Goal: Task Accomplishment & Management: Use online tool/utility

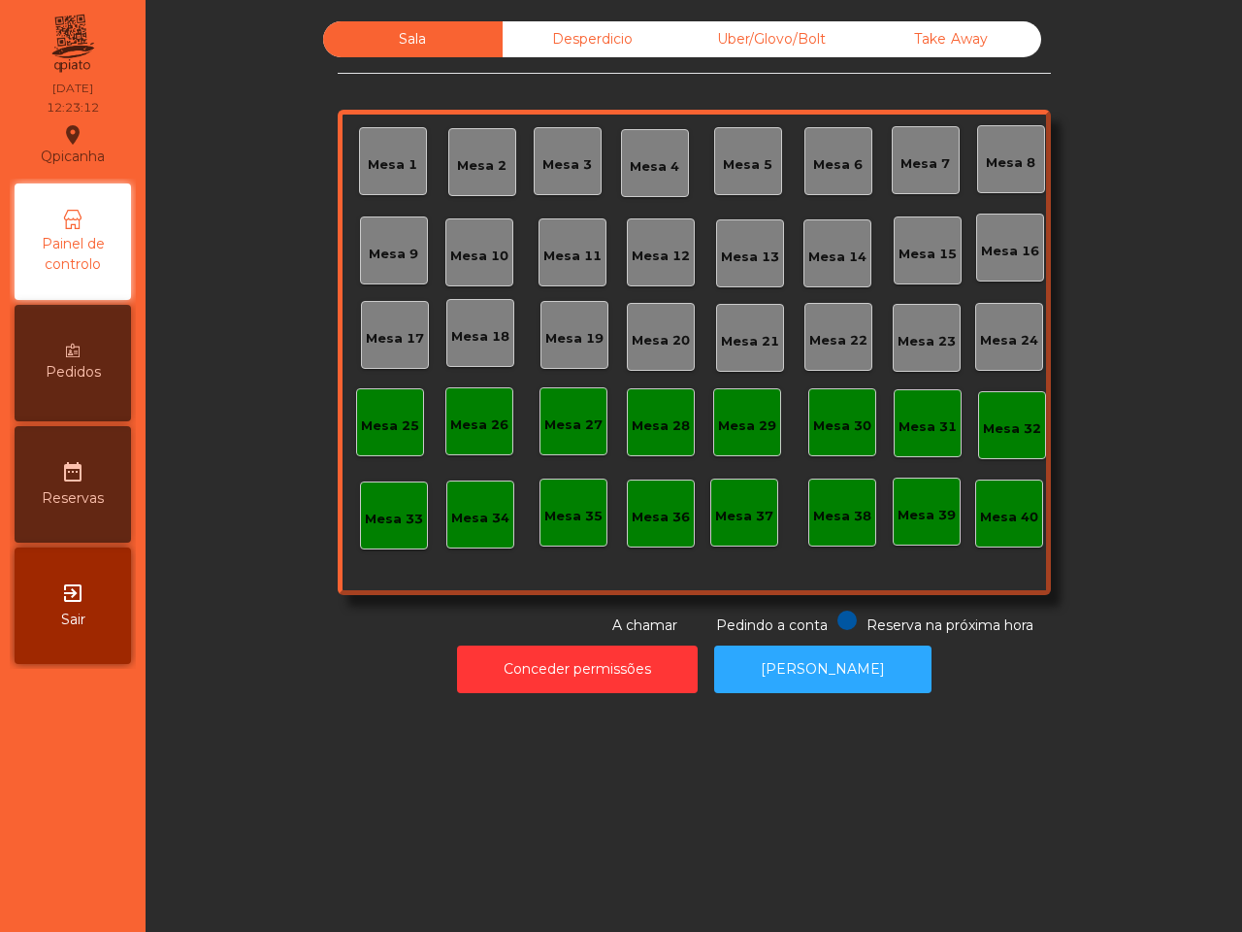
click at [768, 37] on div "Uber/Glovo/Bolt" at bounding box center [772, 39] width 180 height 36
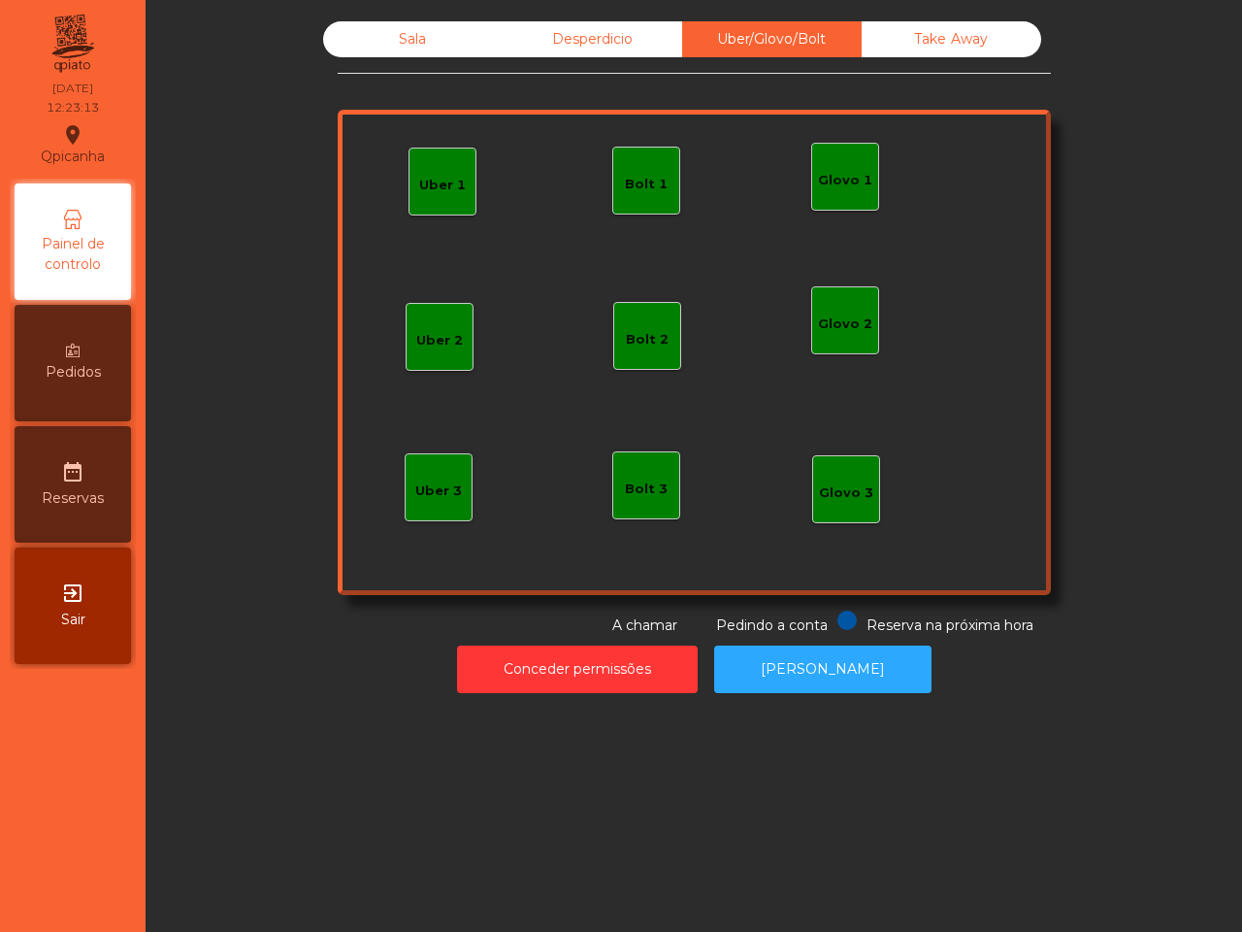
click at [419, 185] on div "Uber 1" at bounding box center [442, 185] width 47 height 19
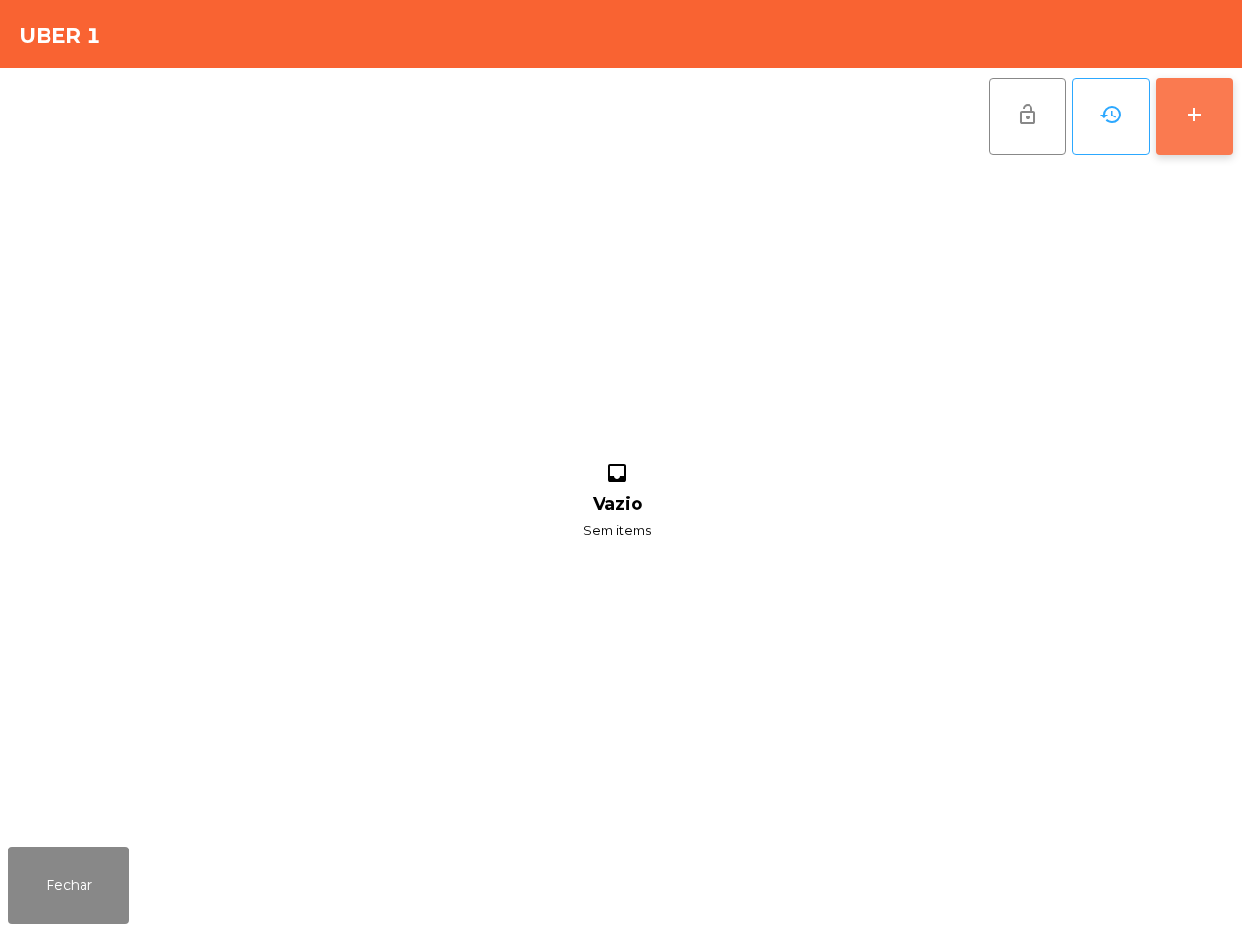
click at [1182, 126] on button "add" at bounding box center [1195, 117] width 78 height 78
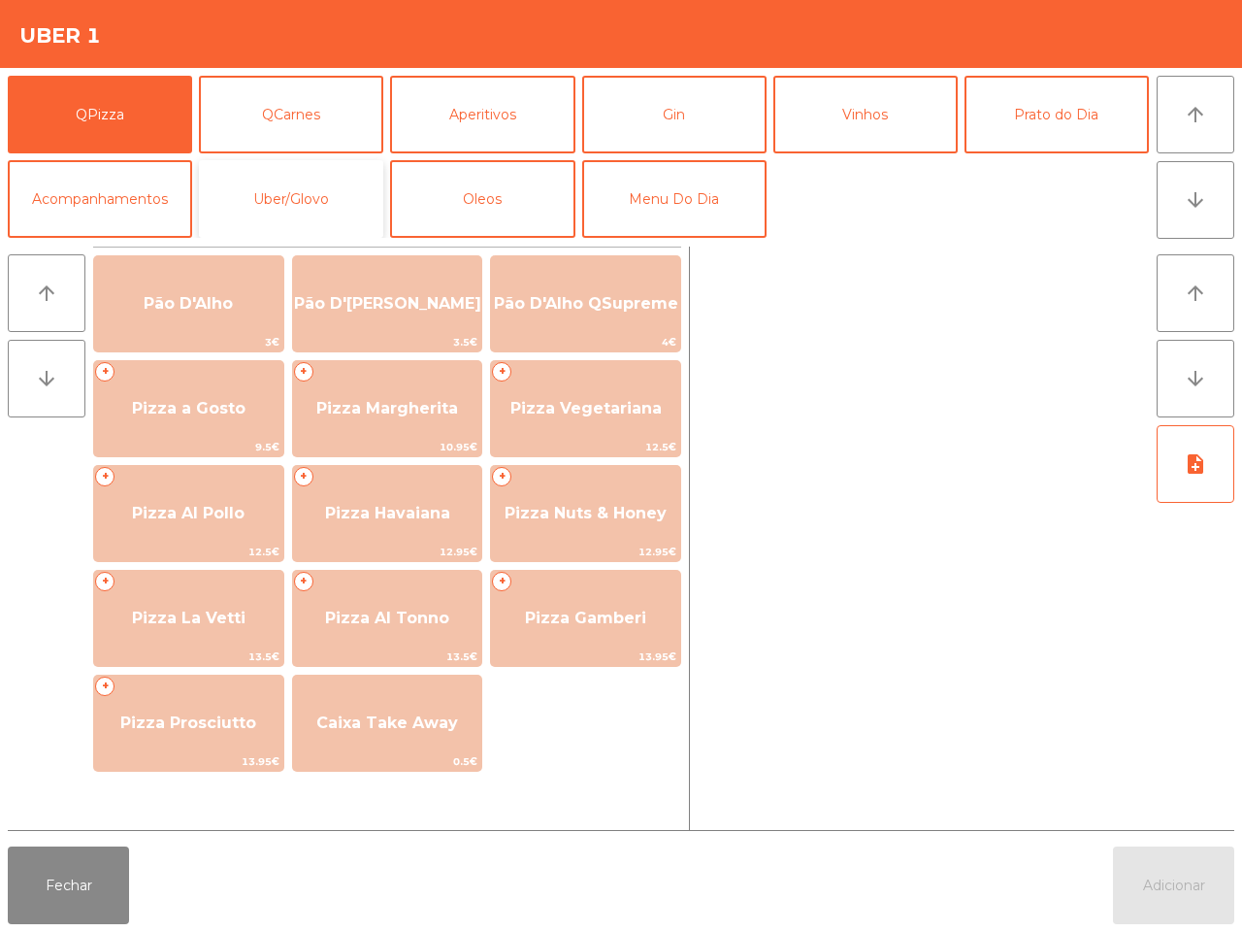
click at [243, 177] on button "Uber/Glovo" at bounding box center [291, 199] width 184 height 78
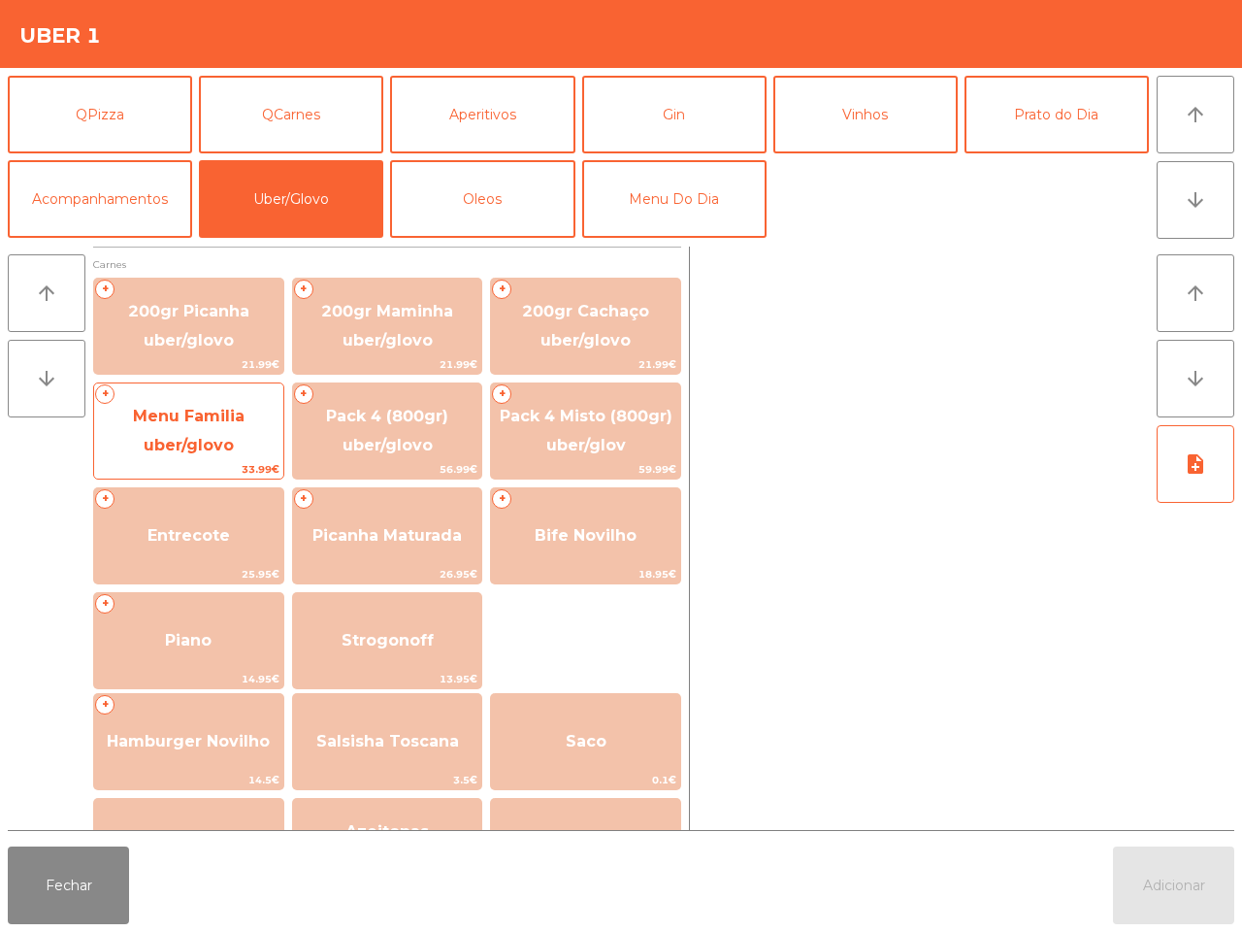
click at [219, 433] on span "Menu Familia uber/glovo" at bounding box center [188, 431] width 189 height 82
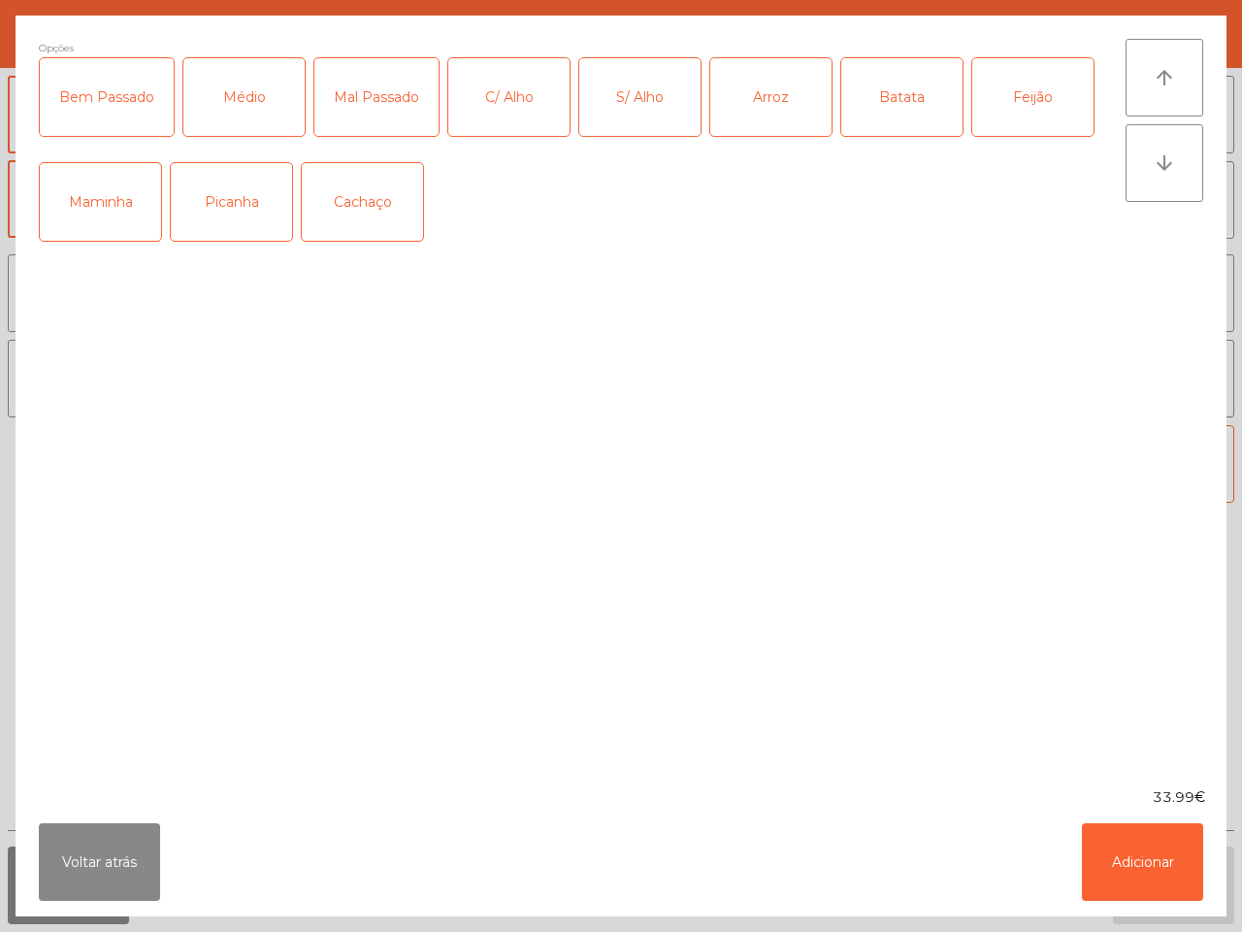
click at [213, 204] on div "Picanha" at bounding box center [231, 202] width 121 height 78
drag, startPoint x: 255, startPoint y: 114, endPoint x: 270, endPoint y: 116, distance: 14.8
click at [258, 114] on div "Médio" at bounding box center [243, 97] width 121 height 78
drag, startPoint x: 742, startPoint y: 105, endPoint x: 884, endPoint y: 109, distance: 141.7
click at [754, 105] on div "Arroz" at bounding box center [770, 97] width 121 height 78
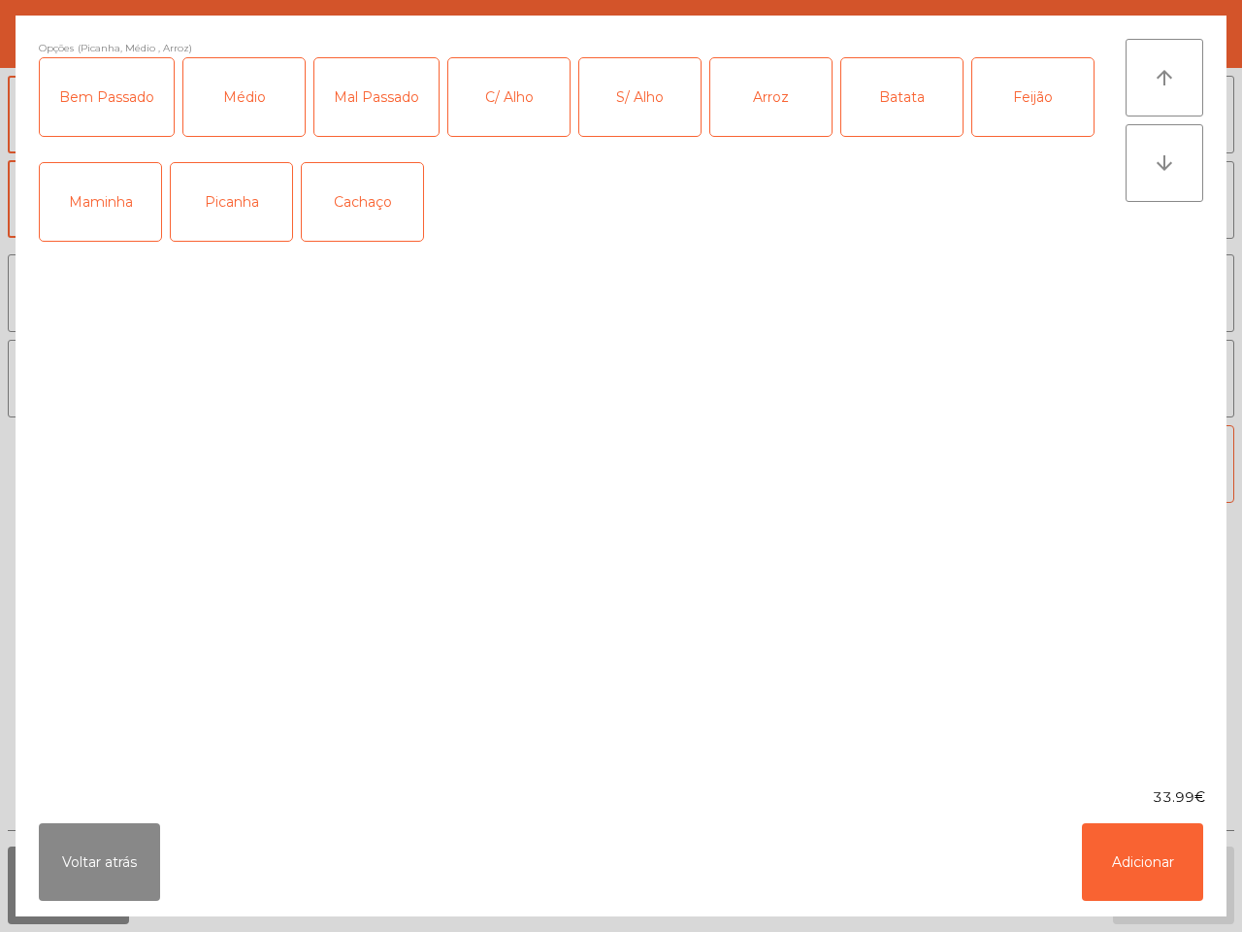
drag, startPoint x: 889, startPoint y: 103, endPoint x: 932, endPoint y: 92, distance: 45.0
click at [895, 100] on div "Batata" at bounding box center [901, 97] width 121 height 78
click at [1046, 85] on div "Feijão" at bounding box center [1032, 97] width 121 height 78
click at [1122, 854] on button "Adicionar" at bounding box center [1142, 862] width 121 height 78
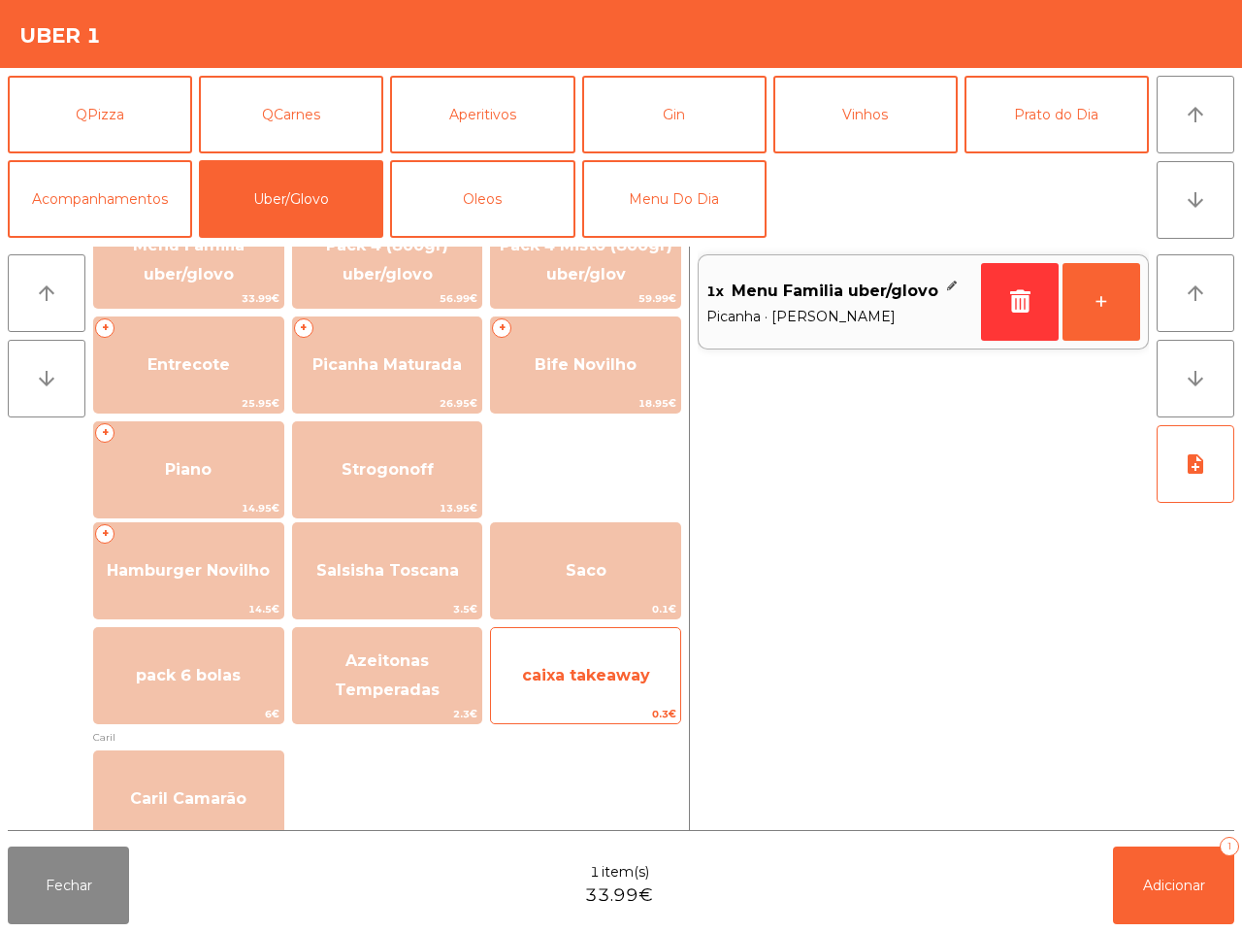
scroll to position [485, 0]
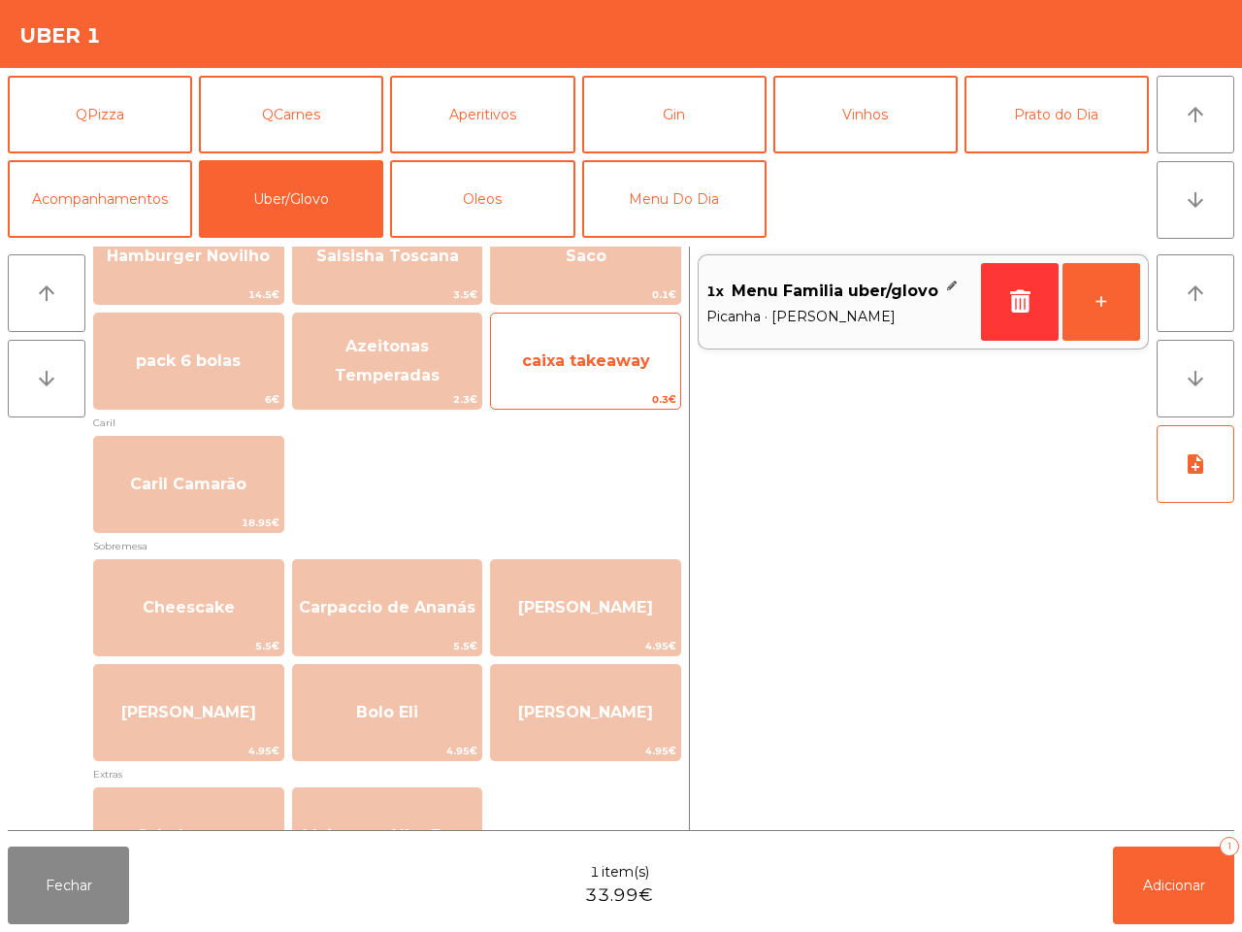
click at [600, 376] on span "caixa takeaway" at bounding box center [585, 361] width 189 height 52
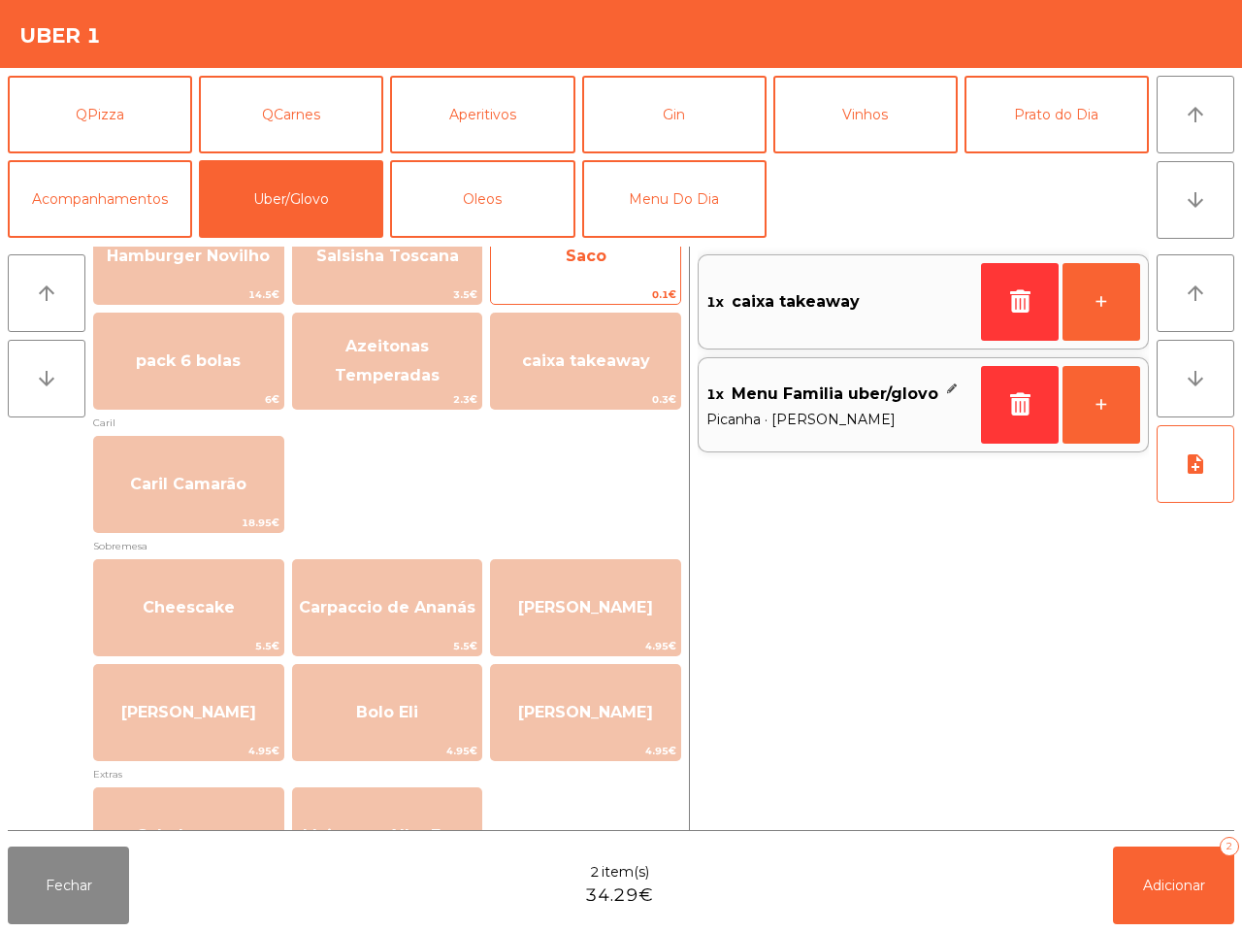
click at [592, 273] on span "Saco" at bounding box center [585, 256] width 189 height 52
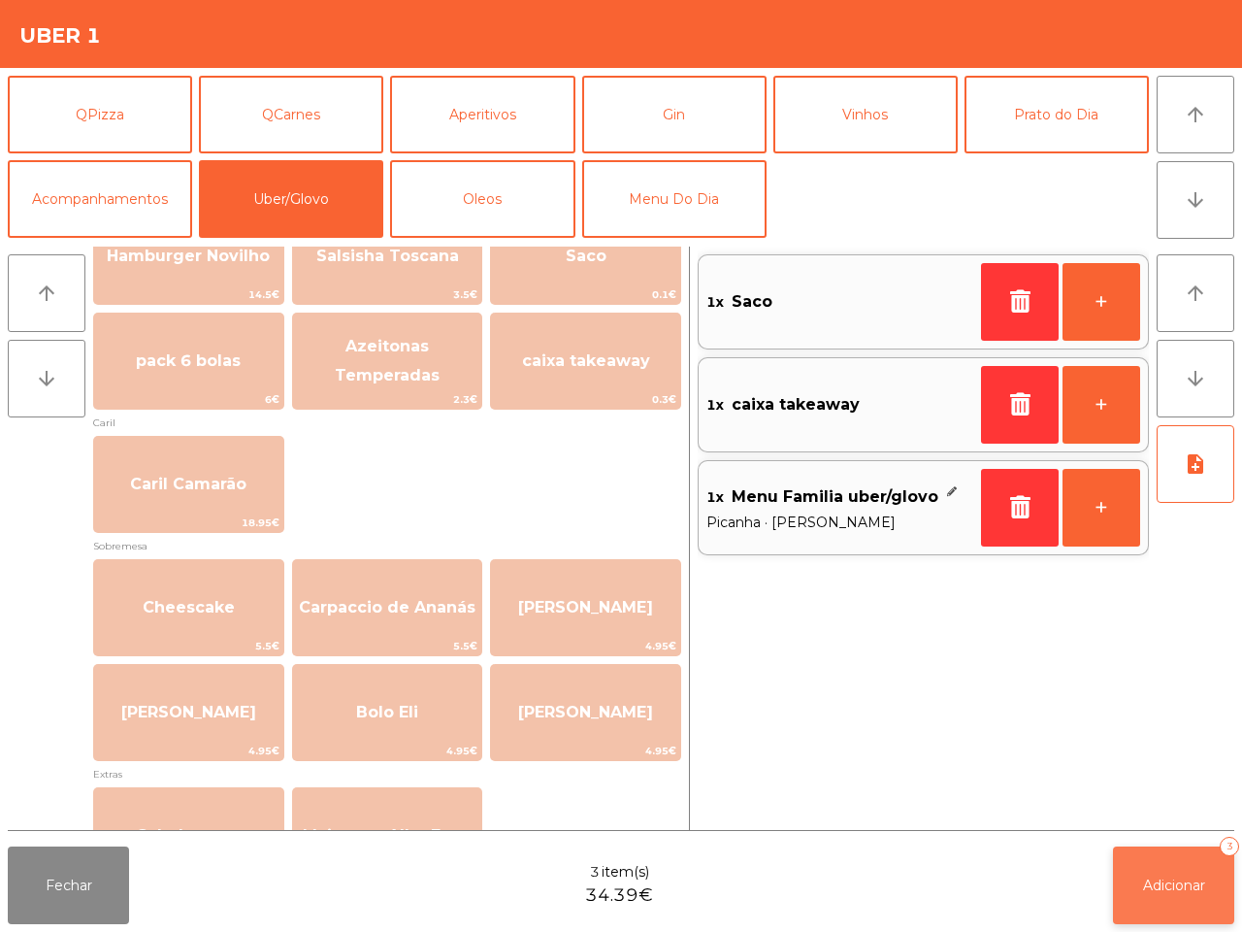
click at [1200, 868] on button "Adicionar 3" at bounding box center [1173, 885] width 121 height 78
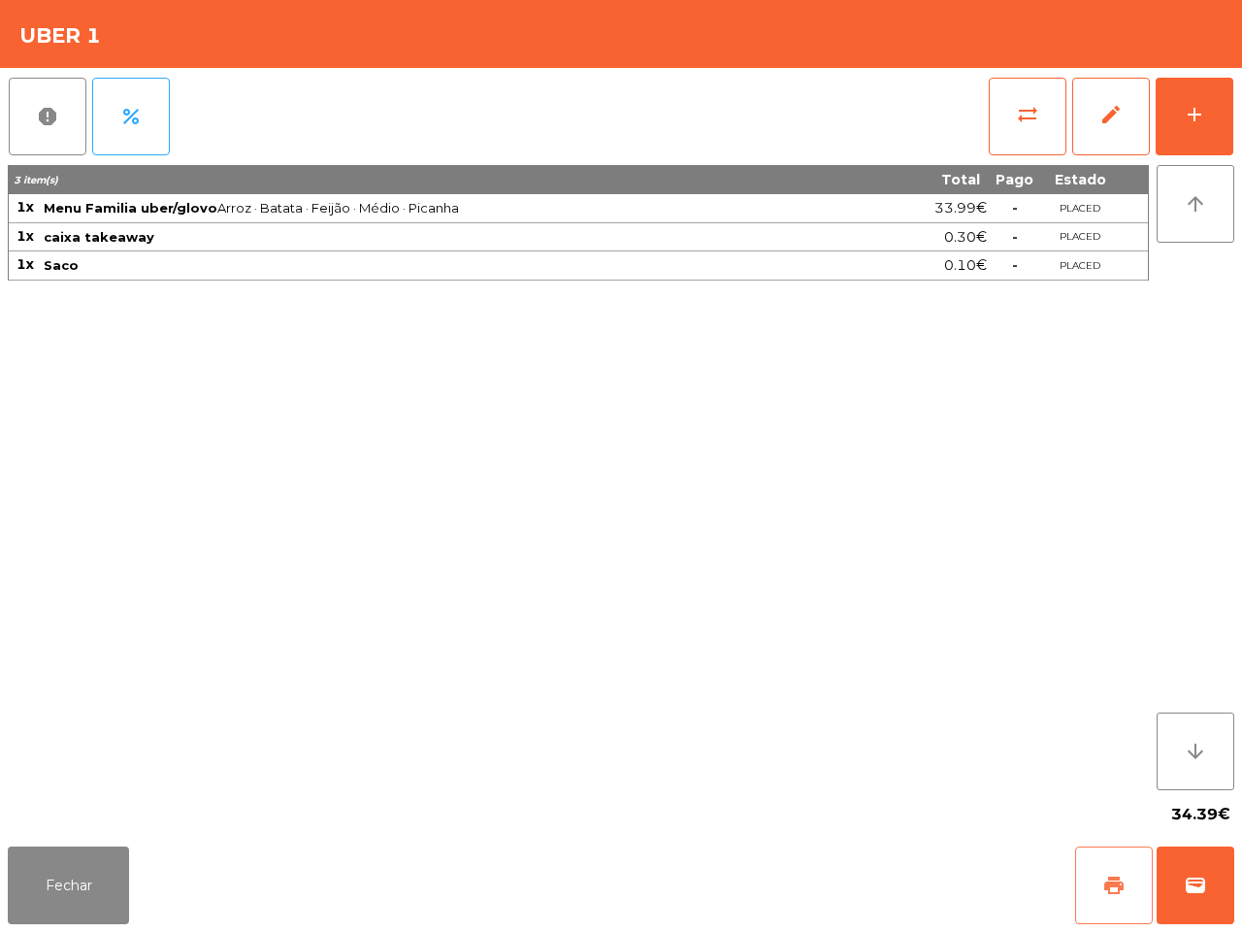
click at [1119, 894] on span "print" at bounding box center [1113, 884] width 23 height 23
click at [1194, 885] on span "wallet" at bounding box center [1195, 884] width 23 height 23
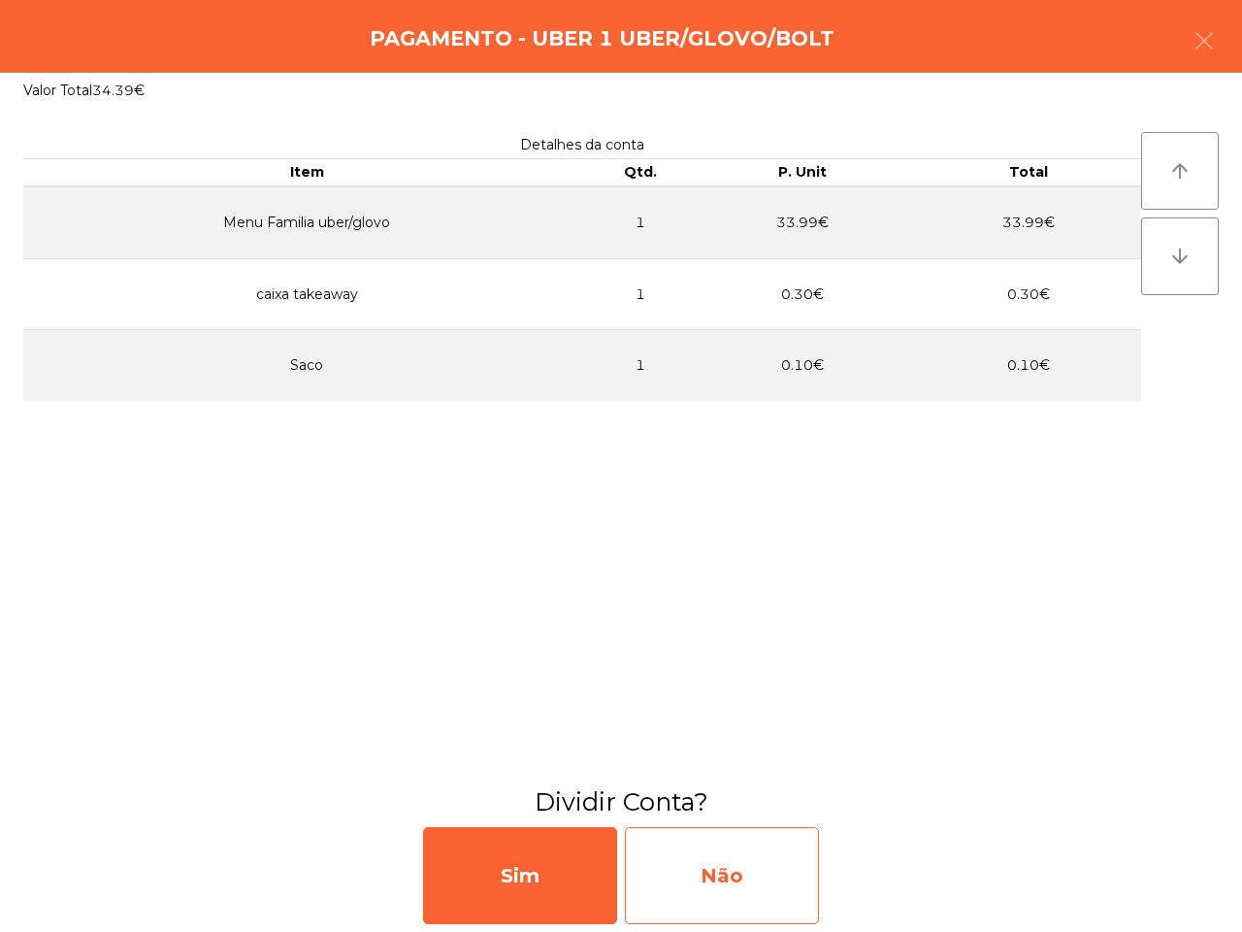
click at [768, 866] on div "Não" at bounding box center [722, 875] width 194 height 97
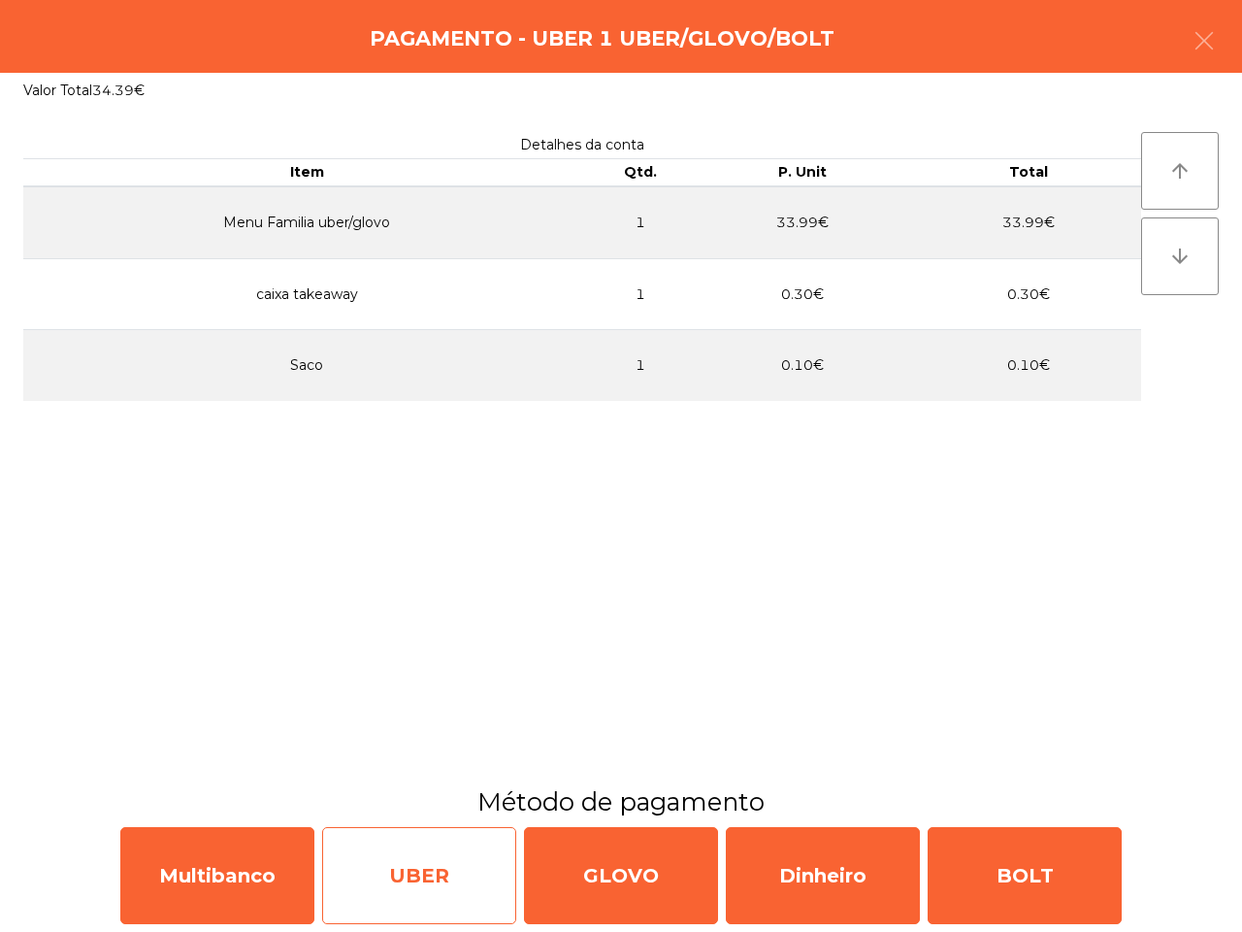
click at [404, 894] on div "UBER" at bounding box center [419, 875] width 194 height 97
select select "**"
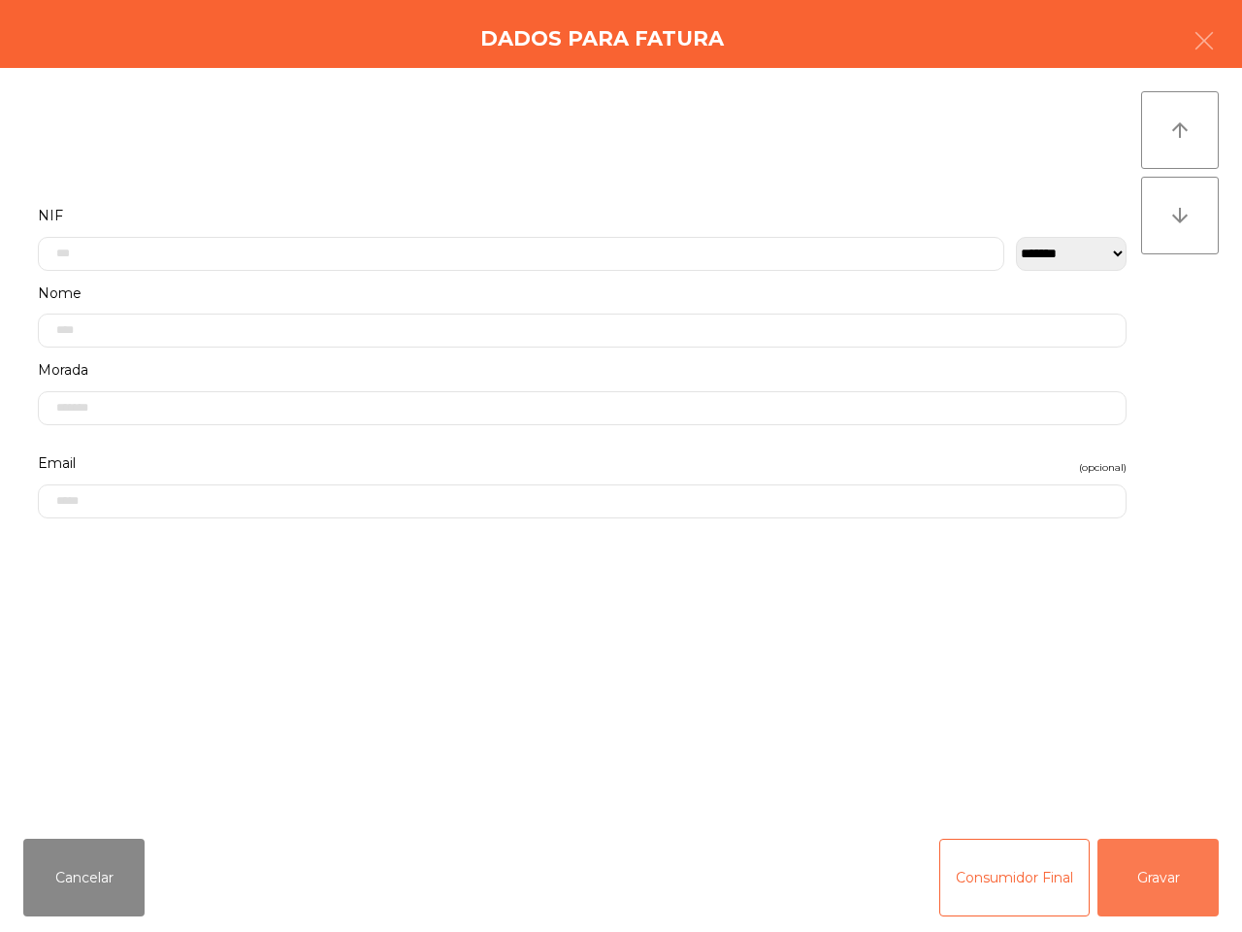
click at [1143, 875] on button "Gravar" at bounding box center [1157, 877] width 121 height 78
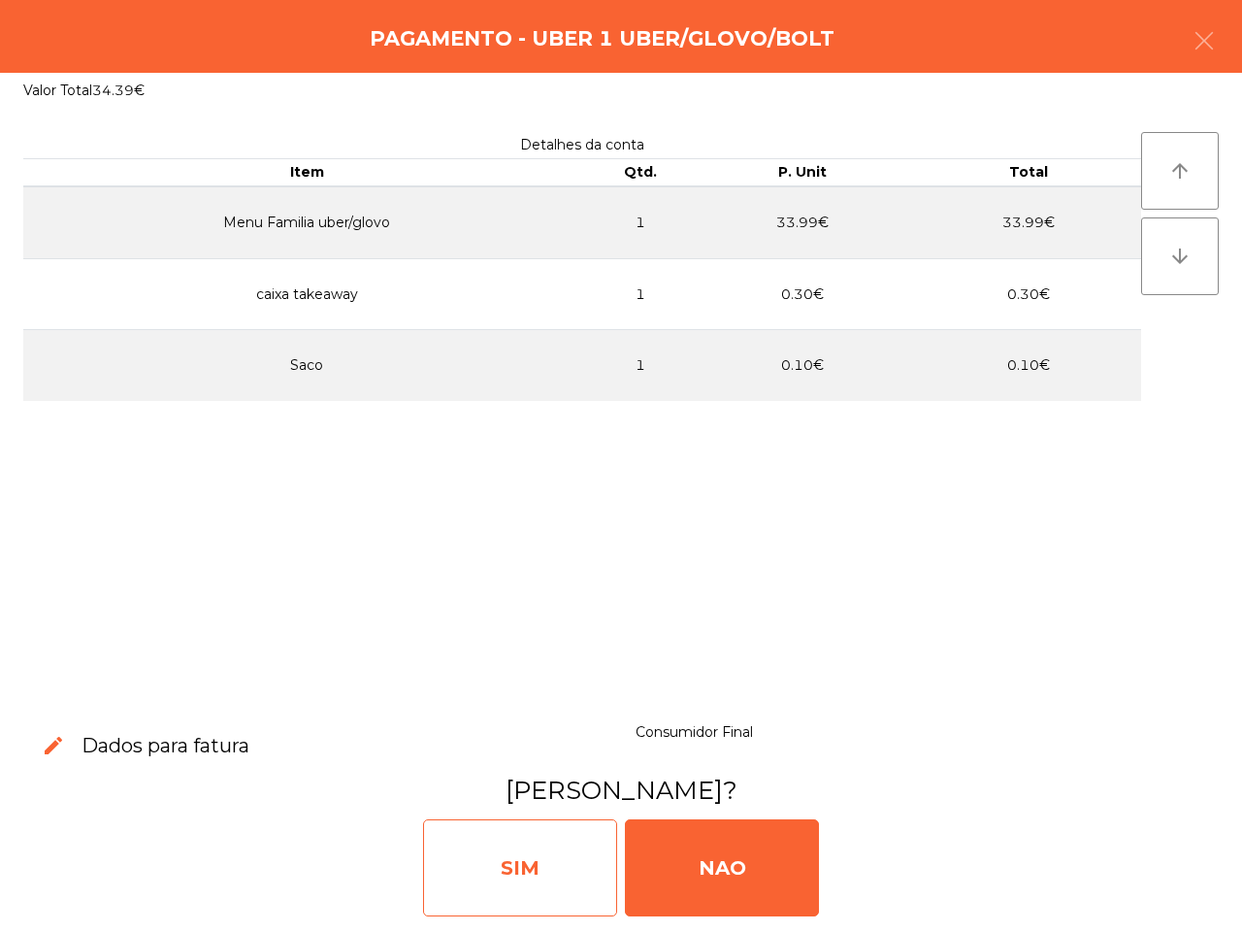
click at [560, 862] on div "SIM" at bounding box center [520, 867] width 194 height 97
